Goal: Register for event/course

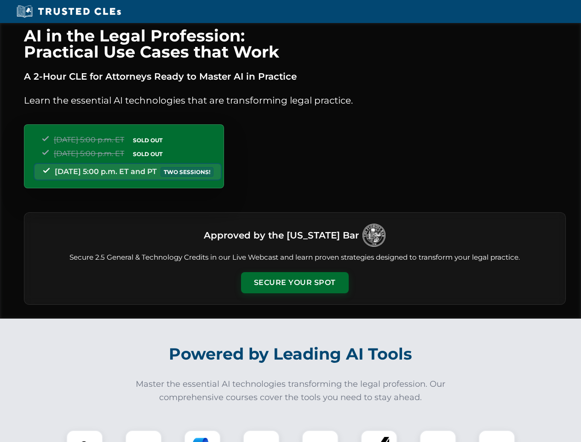
click at [295, 283] on button "Secure Your Spot" at bounding box center [295, 282] width 108 height 21
click at [85, 436] on img at bounding box center [84, 448] width 27 height 27
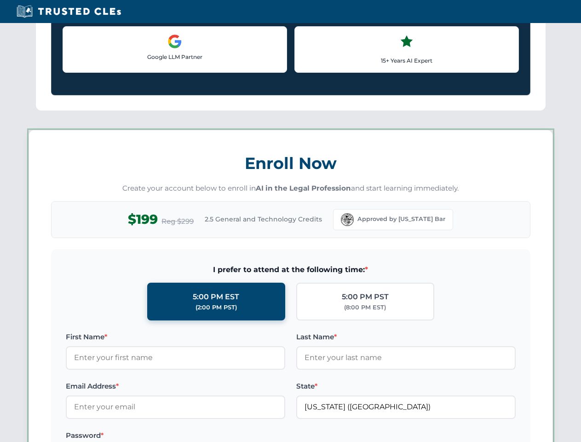
click at [202, 436] on label "Password *" at bounding box center [176, 435] width 220 height 11
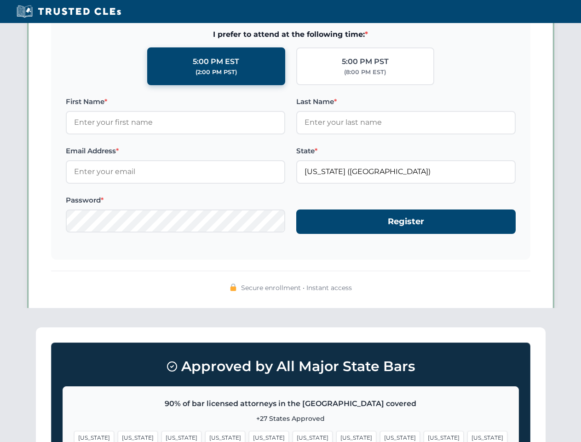
click at [424, 436] on span "[US_STATE]" at bounding box center [444, 437] width 40 height 13
